Goal: Transaction & Acquisition: Download file/media

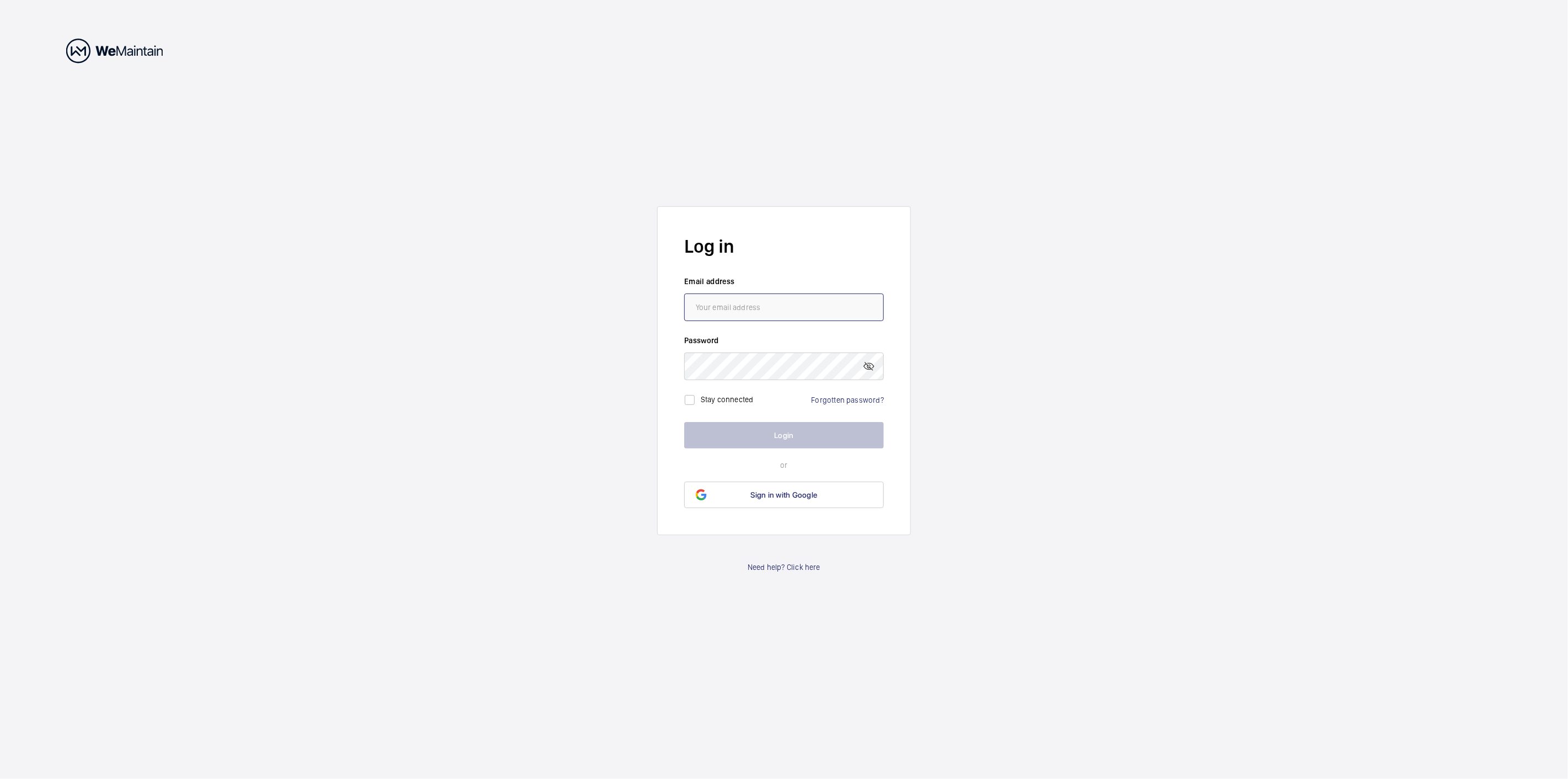
click at [759, 312] on input "email" at bounding box center [784, 307] width 199 height 27
type input "[PERSON_NAME][EMAIL_ADDRESS][DOMAIN_NAME]"
click at [865, 363] on mat-icon at bounding box center [869, 366] width 13 height 13
click at [684, 422] on button "Login" at bounding box center [784, 435] width 199 height 26
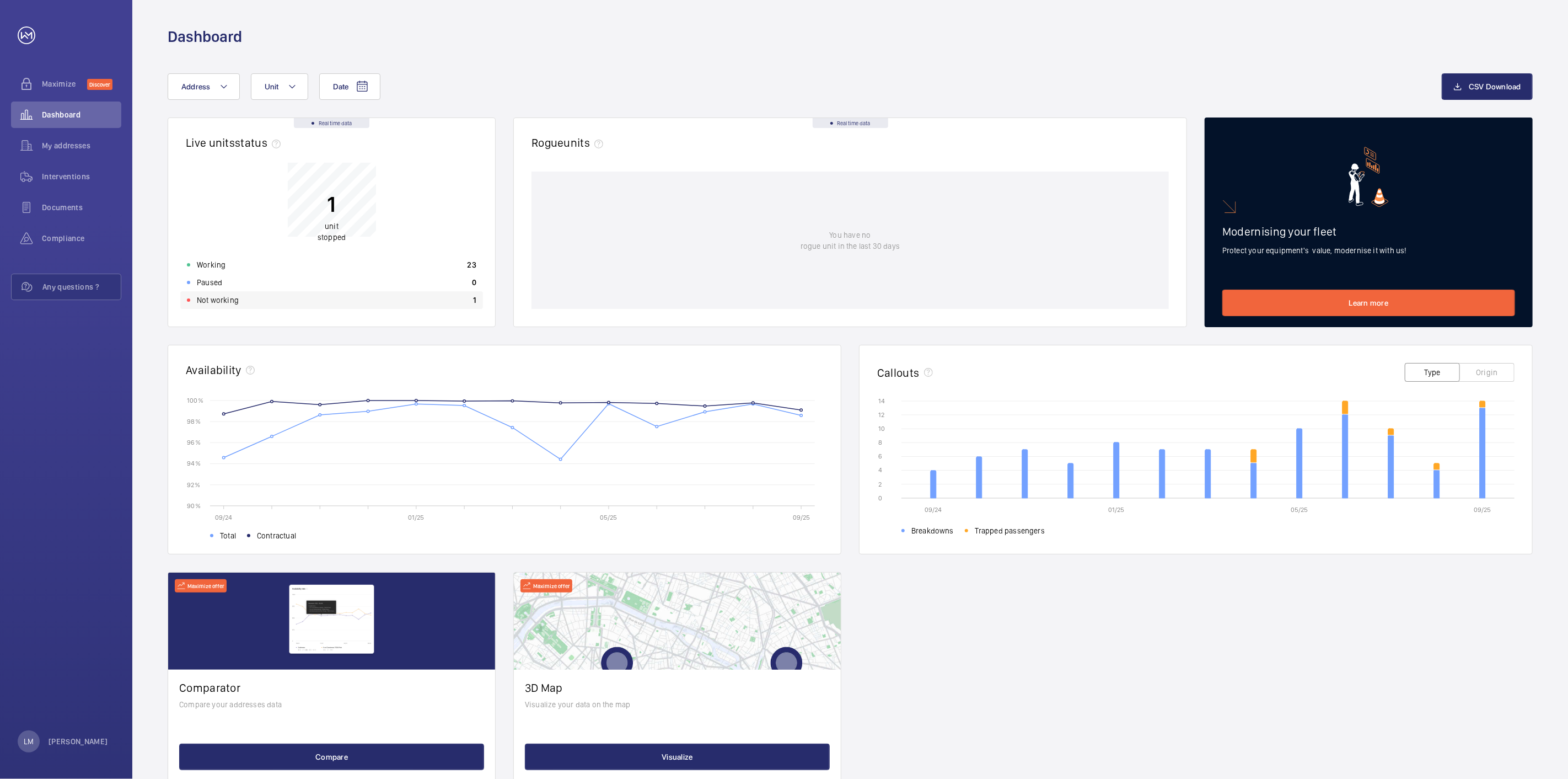
click at [471, 304] on div "Not working 1" at bounding box center [332, 300] width 303 height 18
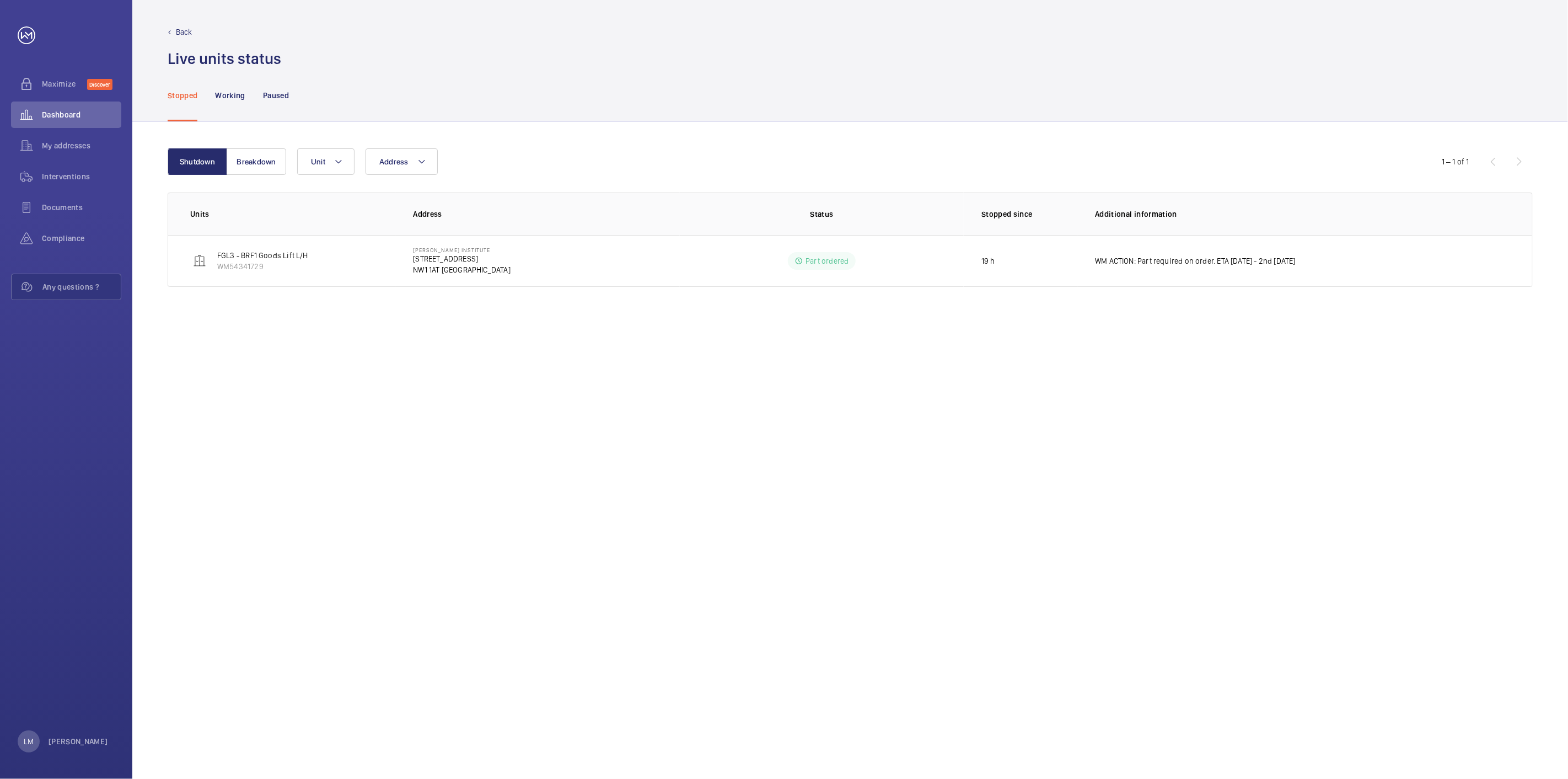
click at [170, 24] on div "Back Live units status﻿" at bounding box center [850, 35] width 1436 height 69
click at [179, 37] on p "Back" at bounding box center [184, 31] width 17 height 11
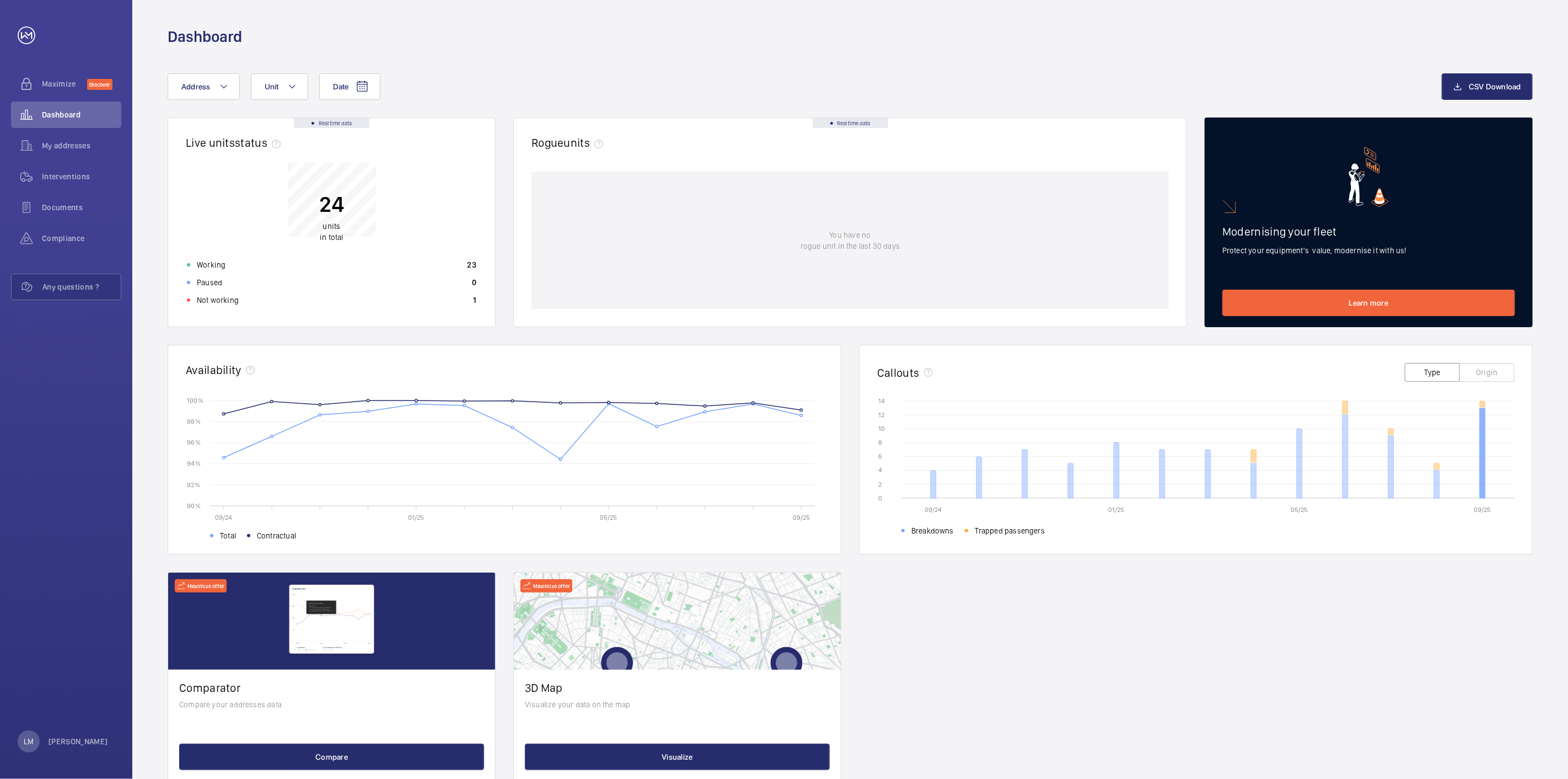
click at [1486, 455] on icon at bounding box center [1482, 453] width 6 height 90
click at [1482, 455] on icon at bounding box center [1482, 453] width 6 height 90
click at [80, 167] on div "Interventions" at bounding box center [66, 176] width 111 height 26
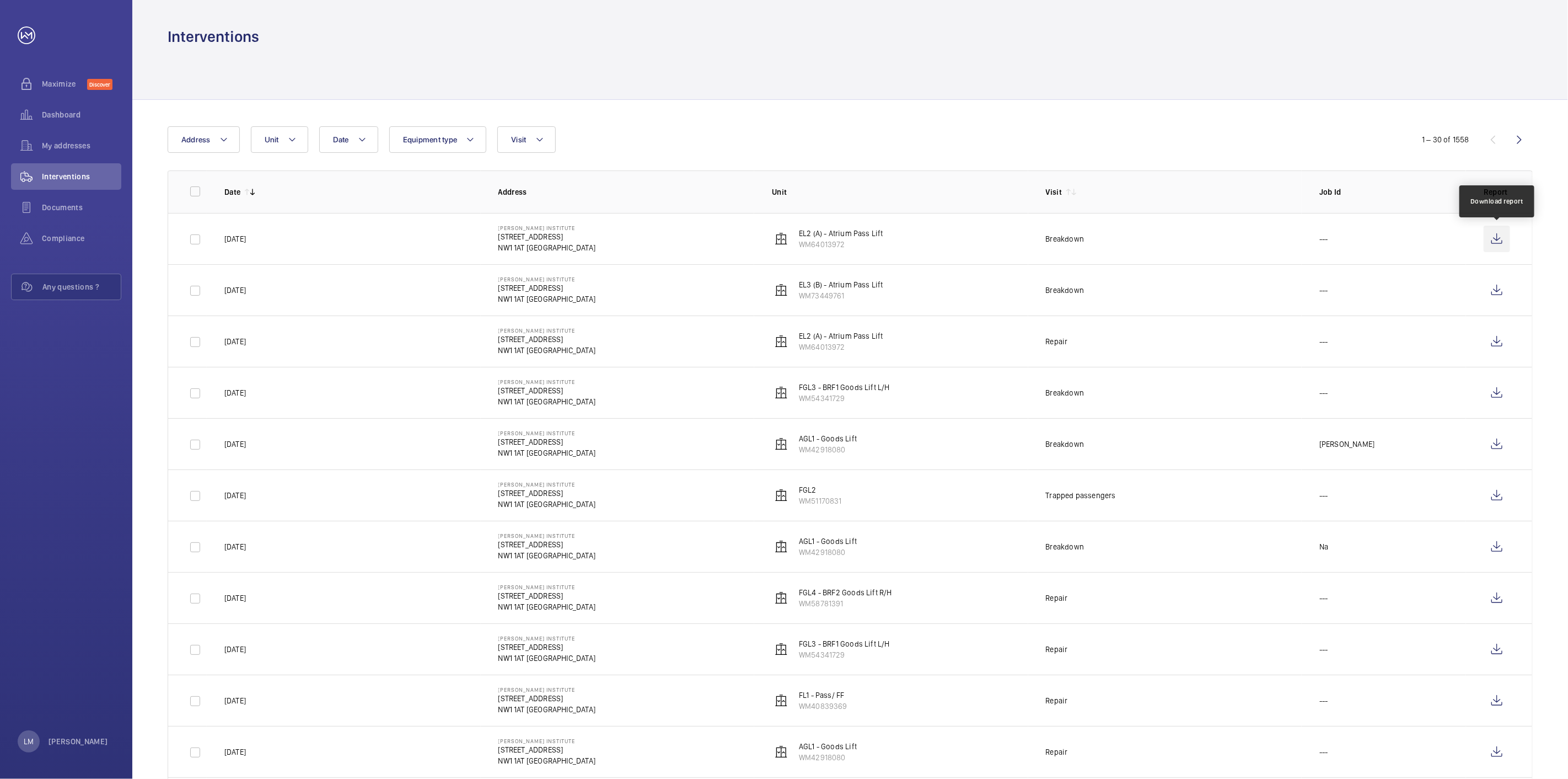
click at [1498, 242] on wm-front-icon-button at bounding box center [1496, 238] width 26 height 26
click at [1500, 288] on wm-front-icon-button at bounding box center [1496, 289] width 26 height 26
click at [1496, 353] on wm-front-icon-button at bounding box center [1496, 341] width 26 height 26
